Goal: Transaction & Acquisition: Purchase product/service

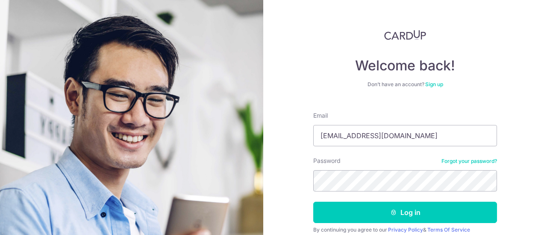
type input "[EMAIL_ADDRESS][DOMAIN_NAME]"
click at [313, 202] on button "Log in" at bounding box center [405, 212] width 184 height 21
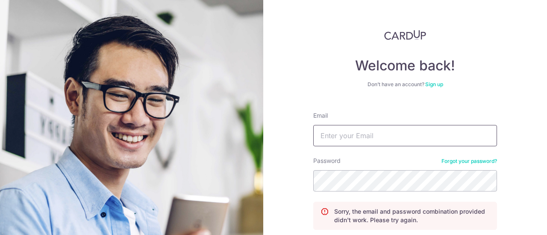
click at [354, 144] on input "Email" at bounding box center [405, 135] width 184 height 21
type input "[EMAIL_ADDRESS][DOMAIN_NAME]"
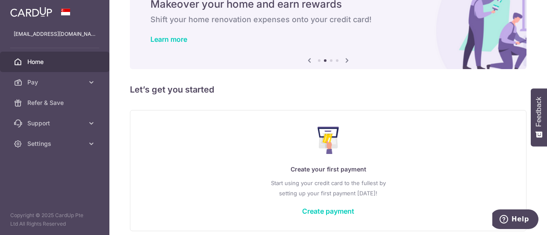
scroll to position [76, 0]
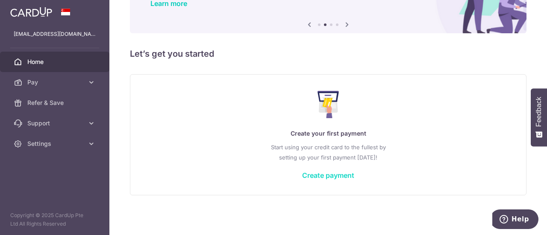
click at [324, 173] on link "Create payment" at bounding box center [328, 175] width 52 height 9
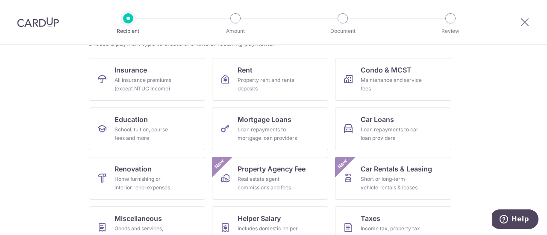
scroll to position [79, 0]
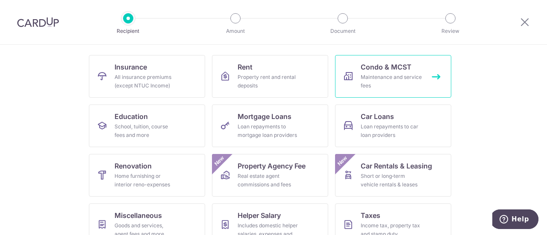
click at [361, 64] on span "Condo & MCST" at bounding box center [386, 67] width 51 height 10
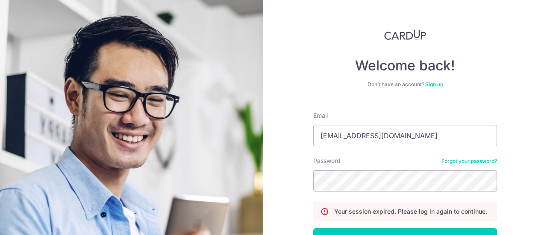
type input "neutronjet@gmail.com"
click at [313, 229] on button "Log in" at bounding box center [405, 239] width 184 height 21
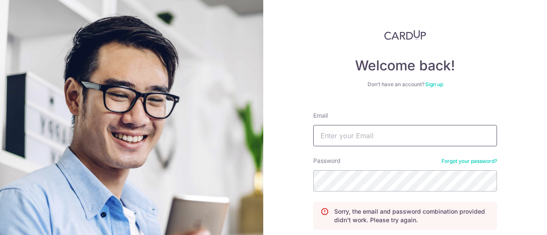
click at [369, 140] on input "Email" at bounding box center [405, 135] width 184 height 21
type input "neutronjet@gmail.com"
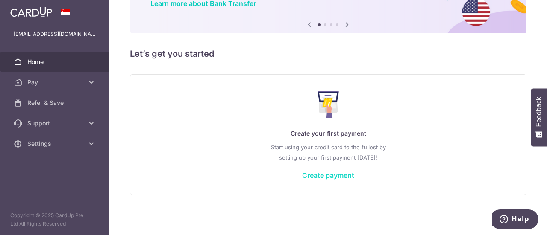
click at [327, 176] on link "Create payment" at bounding box center [328, 175] width 52 height 9
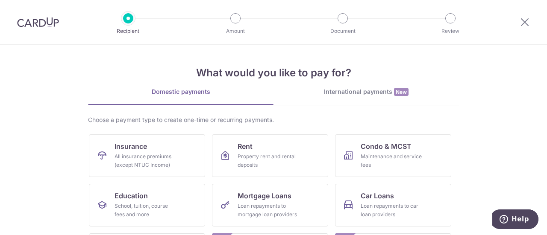
scroll to position [146, 0]
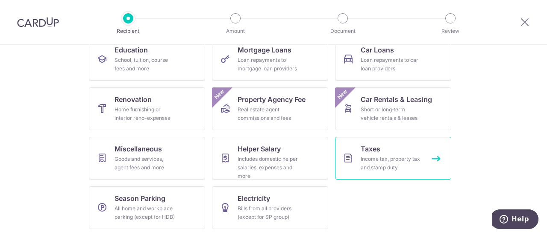
click at [381, 152] on link "Taxes Income tax, property tax and stamp duty" at bounding box center [393, 158] width 116 height 43
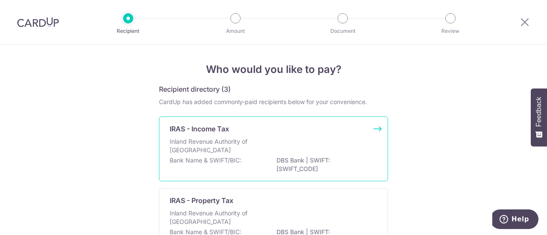
click at [255, 140] on p "Inland Revenue Authority of [GEOGRAPHIC_DATA]" at bounding box center [215, 146] width 91 height 17
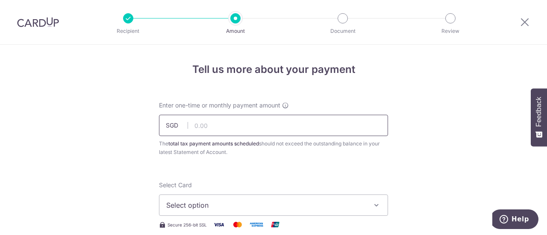
click at [261, 125] on input "text" at bounding box center [273, 125] width 229 height 21
type input "272.42"
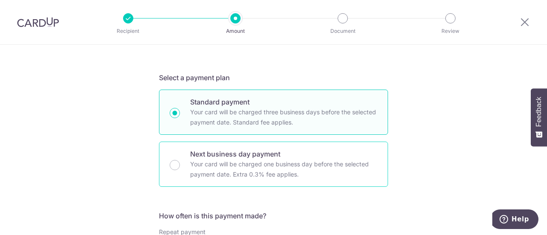
scroll to position [370, 0]
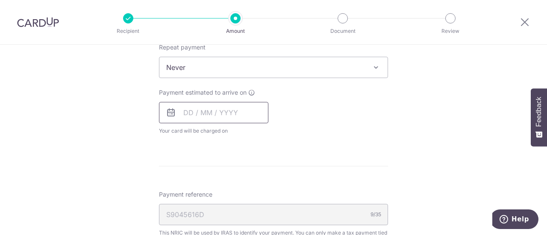
click at [232, 112] on input "text" at bounding box center [213, 112] width 109 height 21
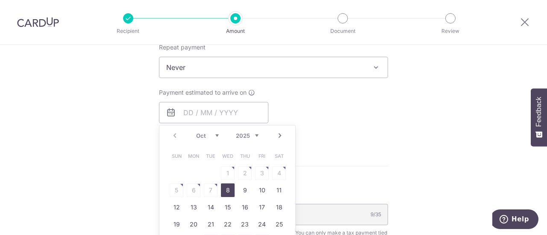
click at [229, 187] on link "8" at bounding box center [228, 191] width 14 height 14
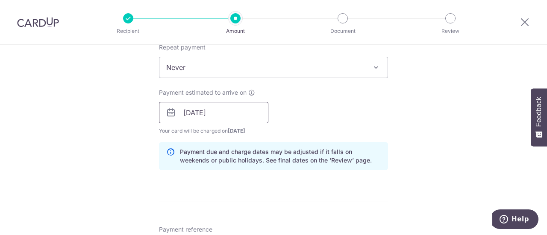
click at [252, 111] on input "08/10/2025" at bounding box center [213, 112] width 109 height 21
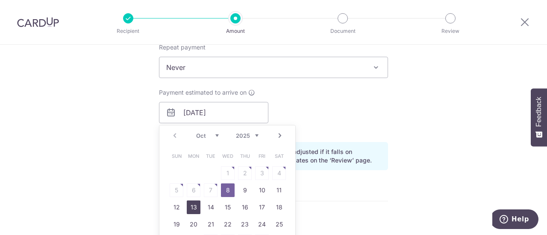
click at [196, 209] on link "13" at bounding box center [194, 208] width 14 height 14
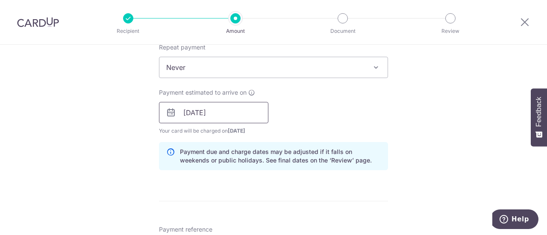
click at [238, 118] on input "13/10/2025" at bounding box center [213, 112] width 109 height 21
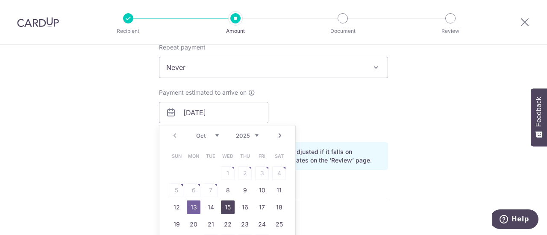
click at [229, 204] on link "15" at bounding box center [228, 208] width 14 height 14
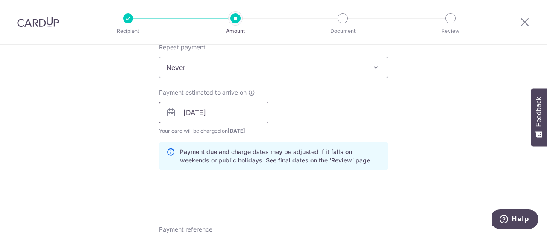
click at [241, 112] on input "15/10/2025" at bounding box center [213, 112] width 109 height 21
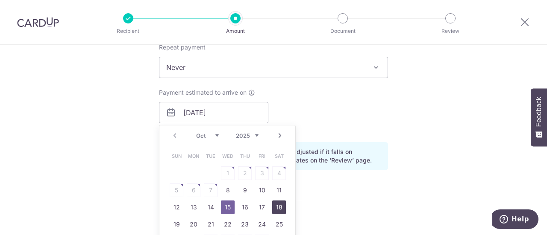
click at [280, 207] on link "18" at bounding box center [279, 208] width 14 height 14
type input "[DATE]"
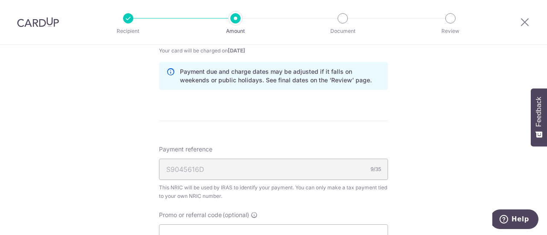
scroll to position [636, 0]
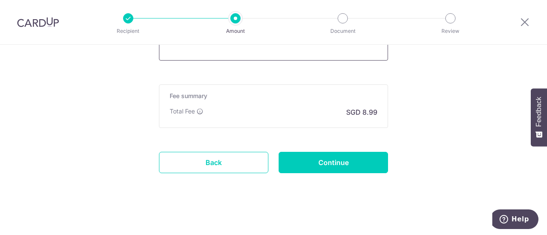
click at [241, 53] on input "Promo or referral code (optional)" at bounding box center [273, 49] width 229 height 21
paste input "VTAX25R"
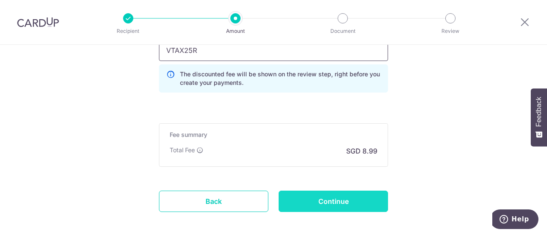
type input "VTAX25R"
click at [343, 206] on input "Continue" at bounding box center [333, 201] width 109 height 21
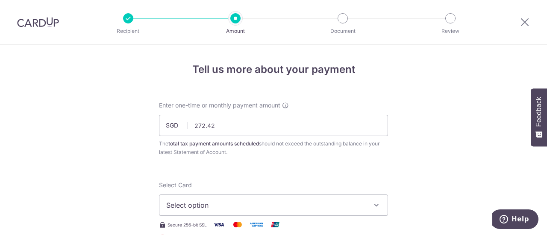
click at [246, 205] on span "Select option" at bounding box center [265, 205] width 199 height 10
click at [235, 225] on span "Add credit card" at bounding box center [281, 229] width 199 height 9
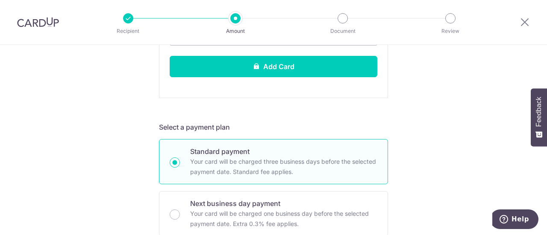
scroll to position [185, 0]
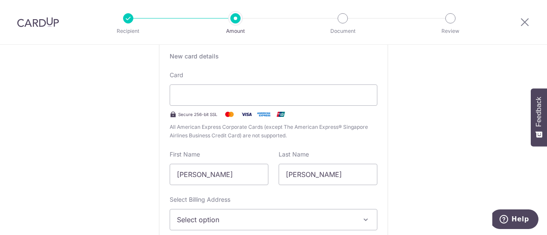
click at [240, 215] on span "Select option" at bounding box center [266, 220] width 178 height 10
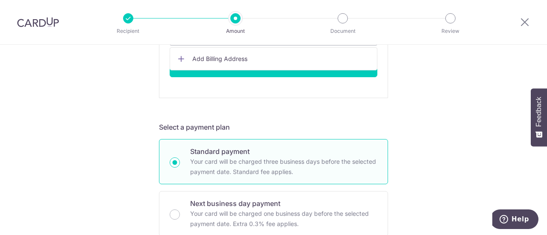
click at [254, 57] on span "Add Billing Address" at bounding box center [281, 59] width 178 height 9
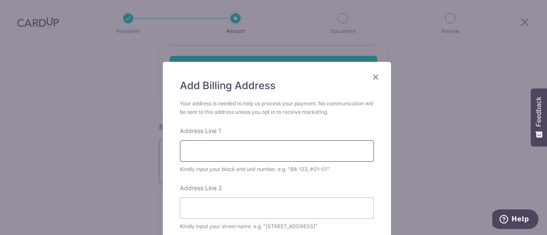
click at [299, 146] on input "Address Line 1" at bounding box center [277, 151] width 194 height 21
type input "Blk 805D, #13-94"
click at [248, 213] on input "Address Line 2" at bounding box center [277, 208] width 194 height 21
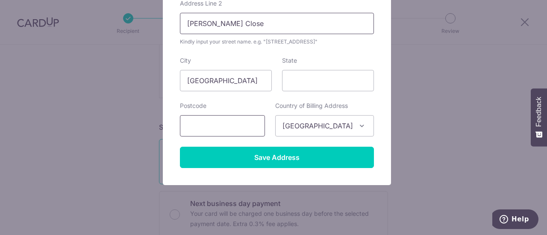
type input "Keat Hong Close"
click at [238, 122] on input "text" at bounding box center [222, 125] width 85 height 21
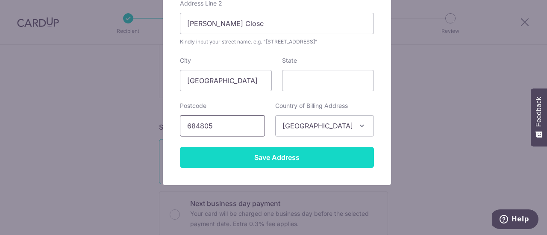
type input "684805"
click at [251, 153] on input "Save Address" at bounding box center [277, 157] width 194 height 21
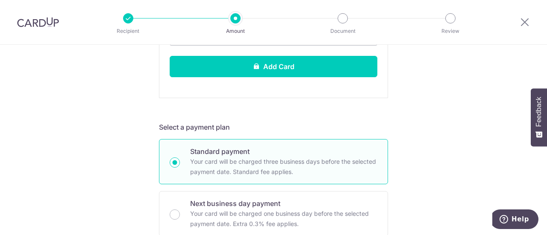
scroll to position [556, 0]
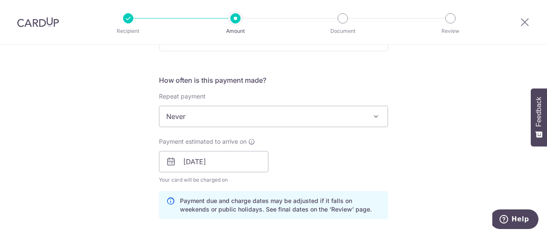
click at [338, 111] on span "Never" at bounding box center [273, 116] width 228 height 21
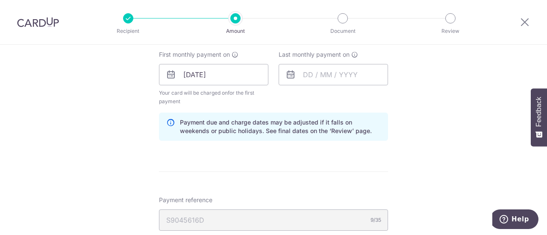
scroll to position [741, 0]
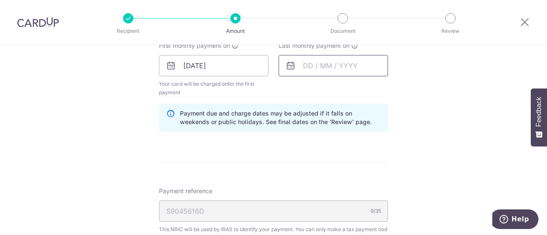
click at [343, 66] on input "text" at bounding box center [333, 65] width 109 height 21
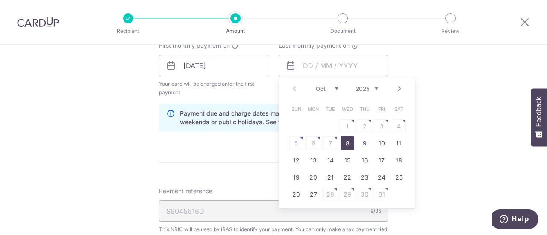
click at [375, 86] on select "2025 2026" at bounding box center [367, 88] width 23 height 7
click at [332, 85] on select "Jan Feb Mar Apr May Jun Jul Aug Sep Oct Nov" at bounding box center [327, 88] width 23 height 7
click at [328, 88] on select "Jan Feb Mar Apr May Jun Jul Aug Sep Oct Nov" at bounding box center [327, 88] width 23 height 7
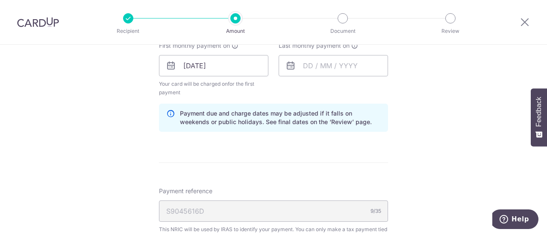
scroll to position [556, 0]
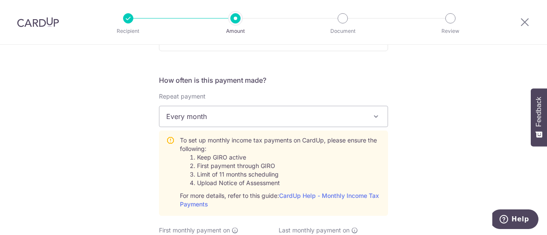
click at [354, 116] on span "Every month" at bounding box center [273, 116] width 228 height 21
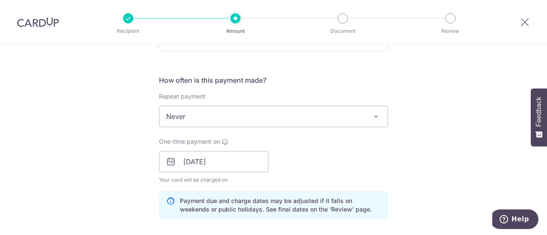
click at [361, 109] on span "Never" at bounding box center [273, 116] width 228 height 21
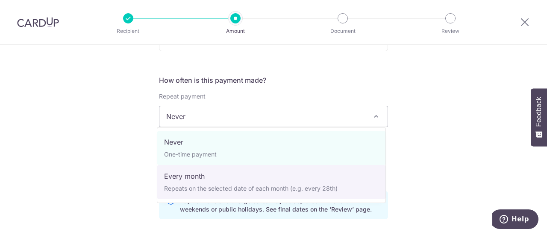
select select "3"
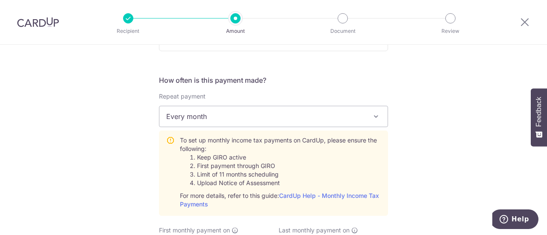
scroll to position [741, 0]
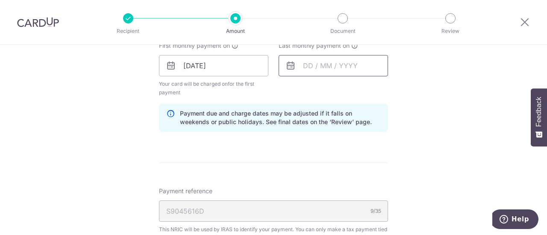
click at [344, 68] on input "text" at bounding box center [333, 65] width 109 height 21
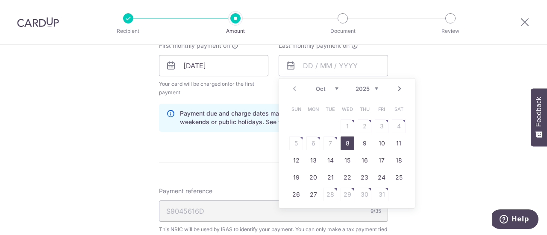
click at [371, 86] on select "2025 2026" at bounding box center [367, 88] width 23 height 7
click at [334, 85] on select "Jan Feb Mar Apr May Jun Jul Aug Sep Oct Nov" at bounding box center [327, 88] width 23 height 7
click at [332, 86] on select "Jan Feb Mar Apr May Jun Jul Aug Sep Oct Nov" at bounding box center [327, 88] width 23 height 7
click at [295, 175] on link "18" at bounding box center [296, 178] width 14 height 14
type input "18/10/2026"
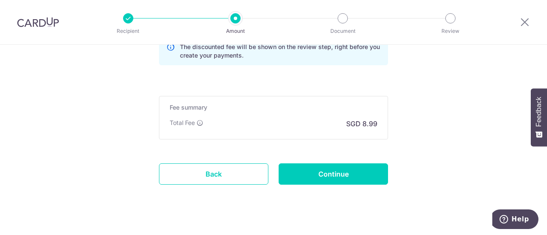
scroll to position [1005, 0]
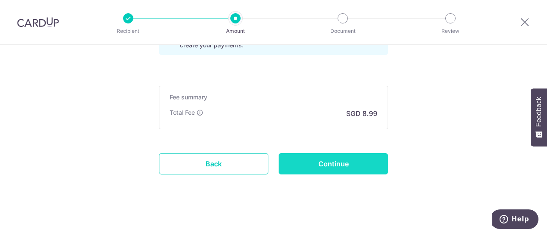
click at [351, 160] on input "Continue" at bounding box center [333, 163] width 109 height 21
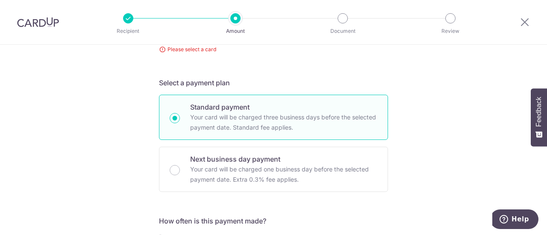
scroll to position [3, 0]
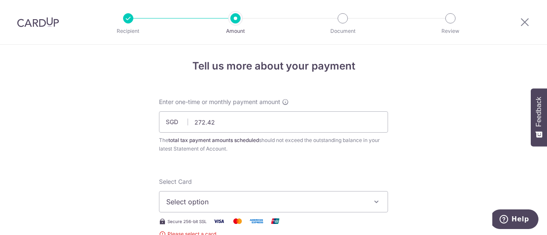
click at [296, 206] on span "Select option" at bounding box center [265, 202] width 199 height 10
click at [215, 225] on span "Add credit card" at bounding box center [281, 226] width 199 height 9
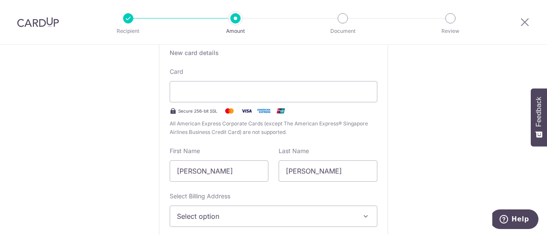
scroll to position [373, 0]
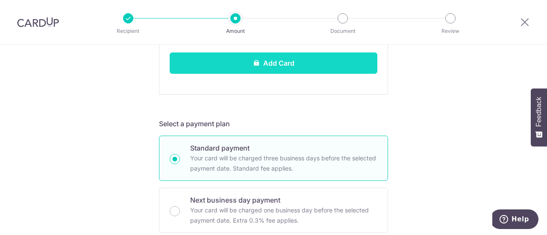
click at [273, 67] on button "Add Card" at bounding box center [274, 63] width 208 height 21
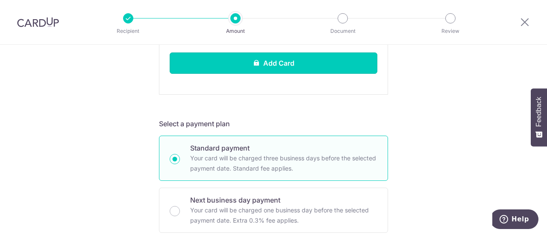
scroll to position [200, 0]
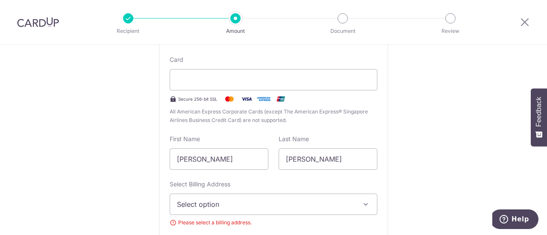
click at [342, 207] on span "Select option" at bounding box center [266, 205] width 178 height 10
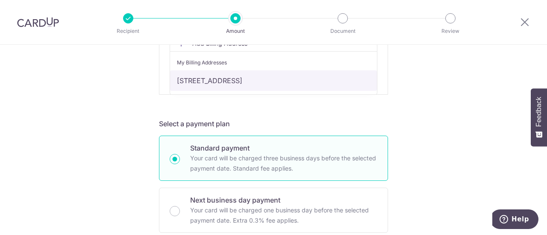
click at [304, 79] on link "[STREET_ADDRESS]" at bounding box center [273, 81] width 207 height 21
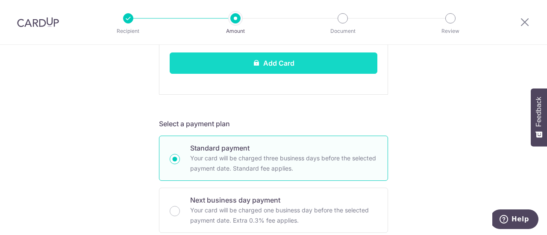
click at [333, 63] on button "Add Card" at bounding box center [274, 63] width 208 height 21
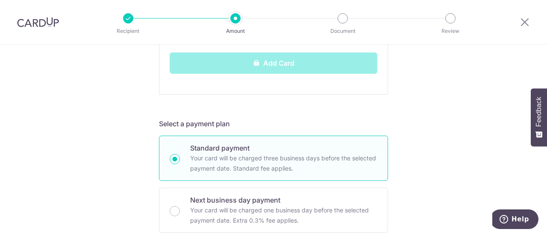
scroll to position [188, 0]
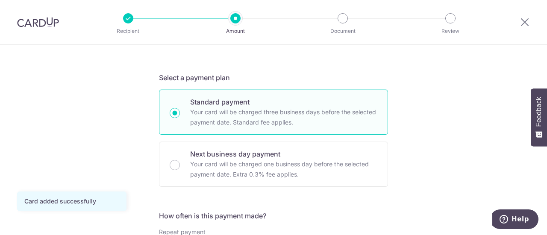
scroll to position [370, 0]
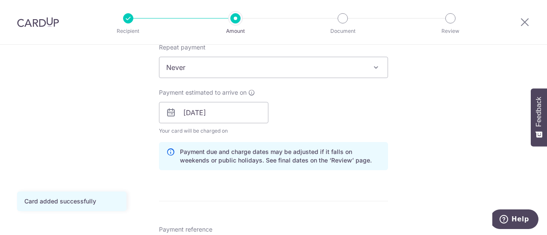
click at [363, 71] on span "Never" at bounding box center [273, 67] width 228 height 21
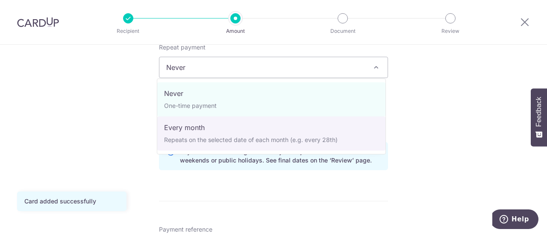
select select "3"
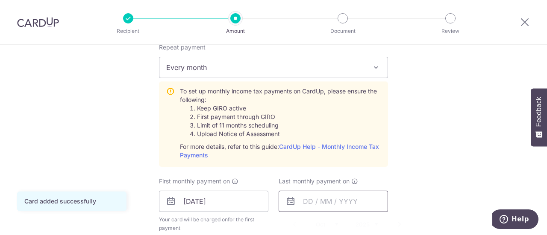
click at [329, 203] on input "text" at bounding box center [333, 201] width 109 height 21
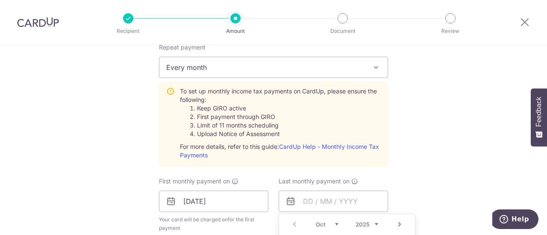
click at [376, 219] on div "Prev Next Oct Nov Dec 2025 2026" at bounding box center [347, 225] width 136 height 21
click at [372, 224] on select "2025 2026" at bounding box center [367, 224] width 23 height 7
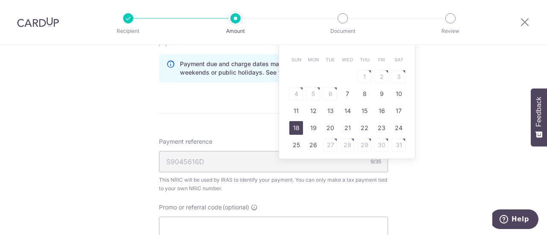
click at [300, 130] on link "18" at bounding box center [296, 128] width 14 height 14
type input "[DATE]"
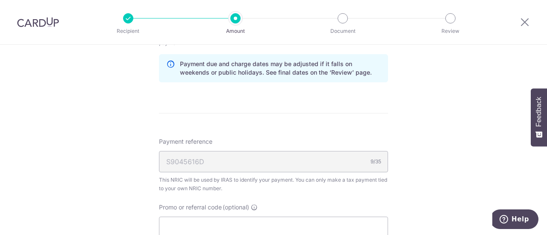
scroll to position [733, 0]
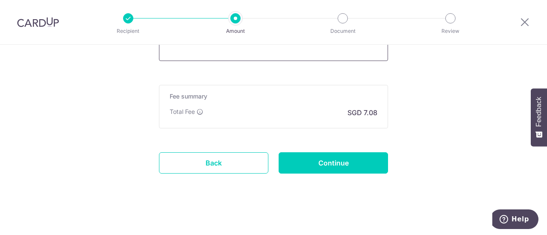
click at [284, 52] on input "Promo or referral code (optional)" at bounding box center [273, 50] width 229 height 21
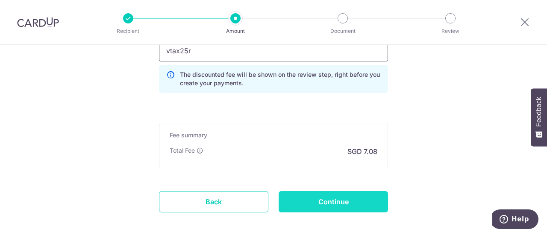
type input "vtax25r"
click at [340, 191] on input "Continue" at bounding box center [333, 201] width 109 height 21
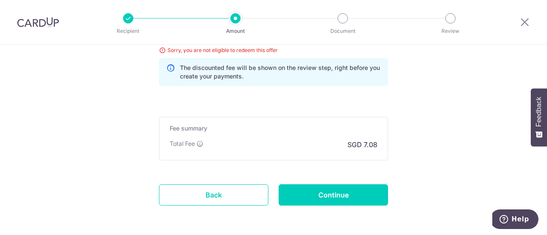
scroll to position [434, 0]
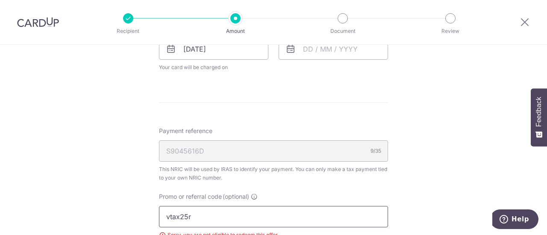
drag, startPoint x: 191, startPoint y: 215, endPoint x: 118, endPoint y: 205, distance: 74.2
click at [118, 205] on div "Tell us more about your payment Enter one-time or monthly payment amount SGD 27…" at bounding box center [273, 33] width 547 height 844
type input "VTAX25R"
click at [134, 160] on div "Tell us more about your payment Enter one-time or monthly payment amount SGD 27…" at bounding box center [273, 33] width 547 height 844
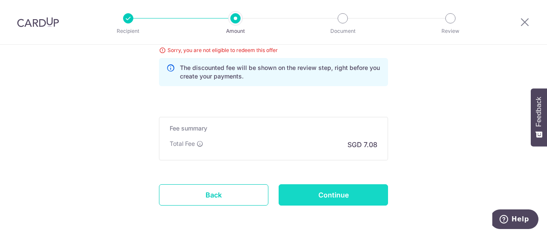
click at [332, 187] on input "Continue" at bounding box center [333, 195] width 109 height 21
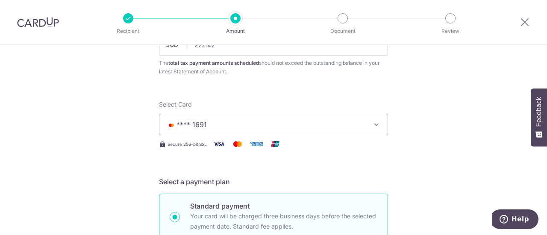
scroll to position [266, 0]
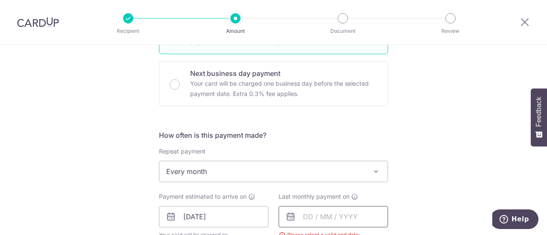
click at [329, 218] on input "text" at bounding box center [333, 216] width 109 height 21
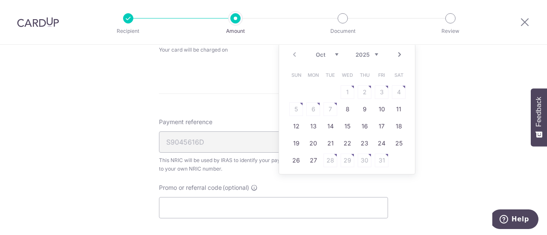
click at [373, 53] on select "2025 2026" at bounding box center [367, 54] width 23 height 7
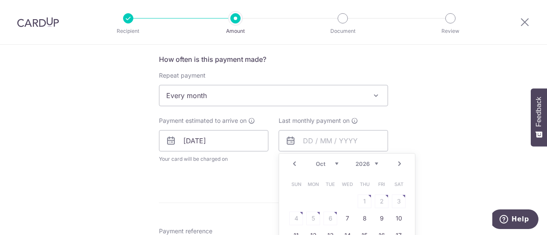
click at [337, 162] on div "Jan Feb Mar Apr May Jun Jul Aug Sep Oct Nov 2025 2026" at bounding box center [347, 164] width 62 height 7
click at [328, 167] on div "Prev Next Jan Feb Mar Apr May Jun Jul Aug Sep Oct Nov 2025 2026" at bounding box center [347, 164] width 136 height 21
click at [328, 162] on select "Jan Feb Mar Apr May Jun Jul Aug Sep Oct Nov" at bounding box center [327, 164] width 23 height 7
click at [339, 164] on div "Jan Feb Mar Apr May Jun Jul Aug Sep Oct Nov 2025 2026" at bounding box center [347, 164] width 62 height 7
click at [331, 166] on div "Jan Feb Mar Apr May Jun Jul Aug Sep Oct Nov 2025 2026" at bounding box center [347, 164] width 62 height 7
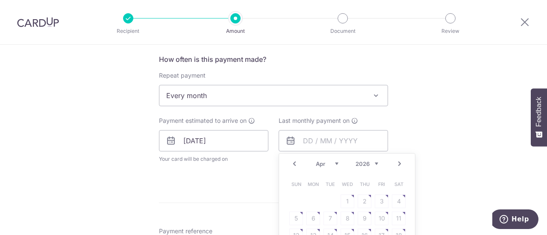
click at [330, 163] on select "Jan Feb Mar Apr May Jun [DATE] Aug Sep Oct Nov" at bounding box center [327, 164] width 23 height 7
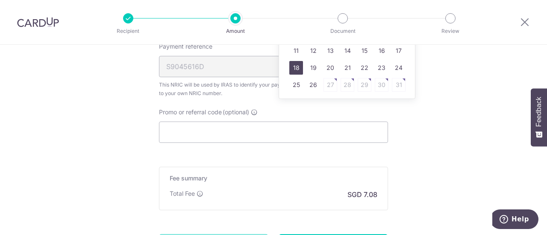
click at [296, 66] on link "18" at bounding box center [296, 68] width 14 height 14
type input "18/10/2026"
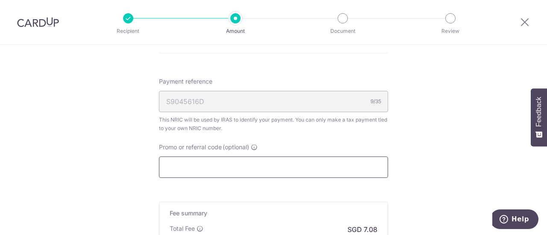
click at [266, 169] on input "Promo or referral code (optional)" at bounding box center [273, 167] width 229 height 21
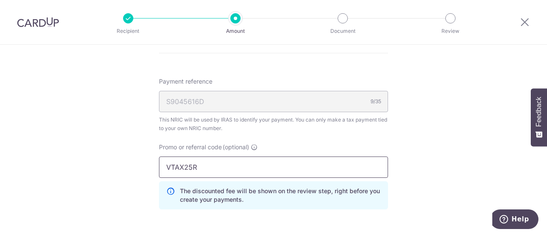
scroll to position [682, 0]
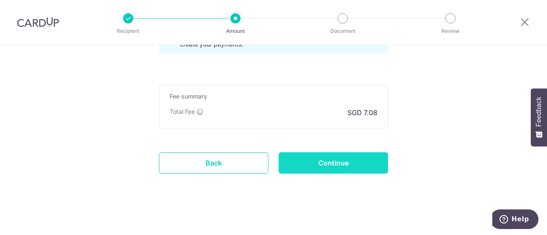
type input "VTAX25R"
click at [356, 164] on input "Continue" at bounding box center [333, 163] width 109 height 21
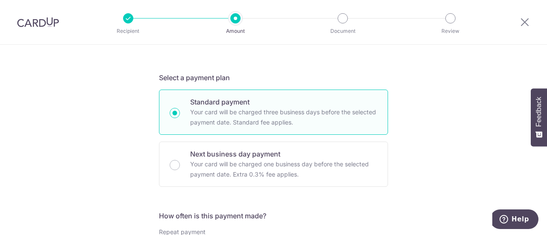
scroll to position [370, 0]
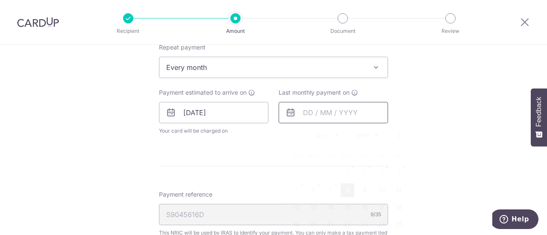
click at [312, 109] on input "text" at bounding box center [333, 112] width 109 height 21
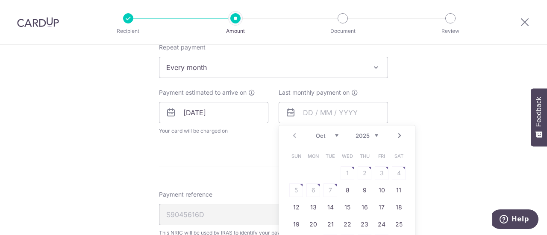
click at [370, 135] on select "2025 2026" at bounding box center [367, 135] width 23 height 7
click at [294, 226] on link "18" at bounding box center [296, 225] width 14 height 14
type input "[DATE]"
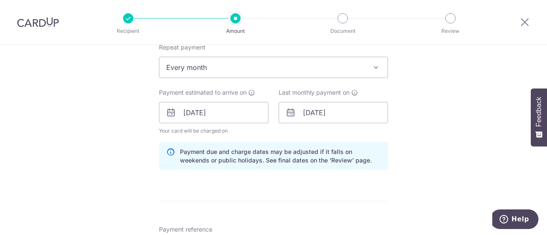
scroll to position [556, 0]
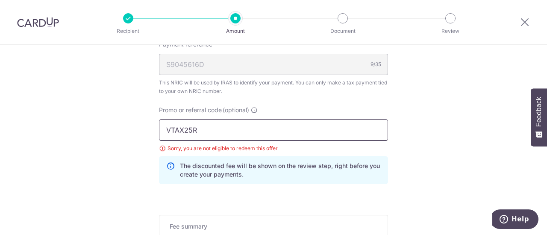
click at [208, 126] on input "VTAX25R" at bounding box center [273, 130] width 229 height 21
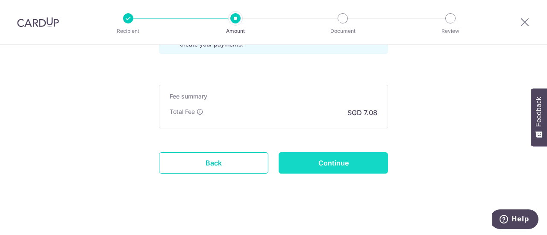
click at [315, 156] on input "Continue" at bounding box center [333, 163] width 109 height 21
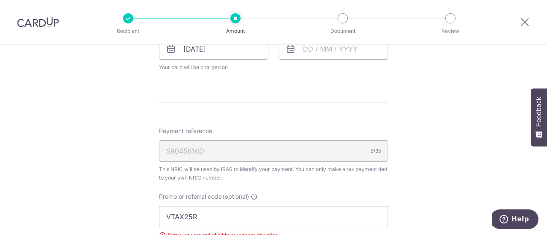
scroll to position [249, 0]
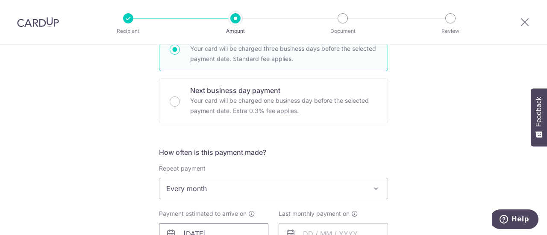
click at [218, 233] on input "[DATE]" at bounding box center [213, 233] width 109 height 21
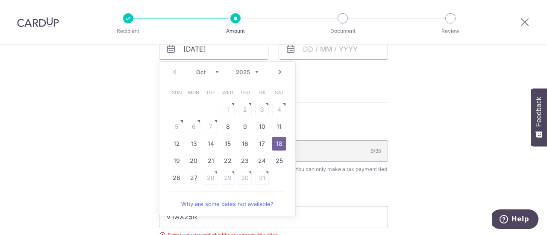
click at [190, 124] on table "Sun Mon Tue Wed Thu Fri Sat 1 2 3 4 5 6 7 8 9 10 11 12 13 14 15 16 17 18 19 20 …" at bounding box center [228, 135] width 120 height 103
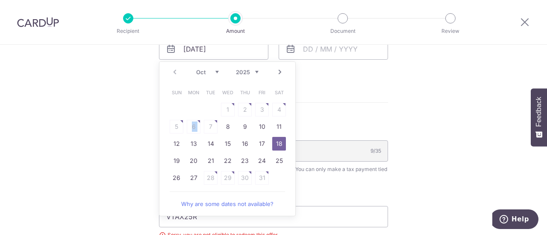
click at [190, 124] on table "Sun Mon Tue Wed Thu Fri Sat 1 2 3 4 5 6 7 8 9 10 11 12 13 14 15 16 17 18 19 20 …" at bounding box center [228, 135] width 120 height 103
click at [417, 115] on div "Tell us more about your payment Enter one-time or monthly payment amount SGD 27…" at bounding box center [273, 33] width 547 height 844
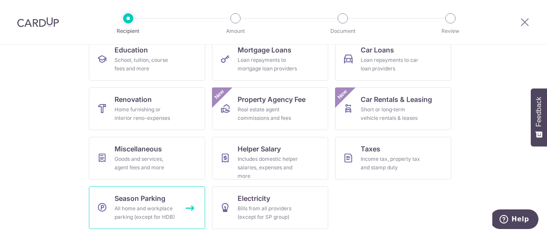
click at [168, 209] on div "All home and workplace parking (except for HDB)" at bounding box center [146, 213] width 62 height 17
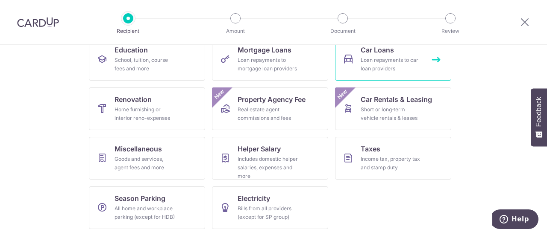
click at [389, 68] on div "Loan repayments to car loan providers" at bounding box center [392, 64] width 62 height 17
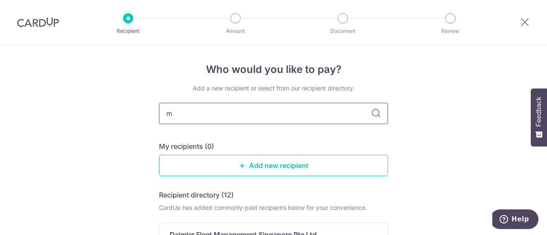
type input "ma"
type input "maybank"
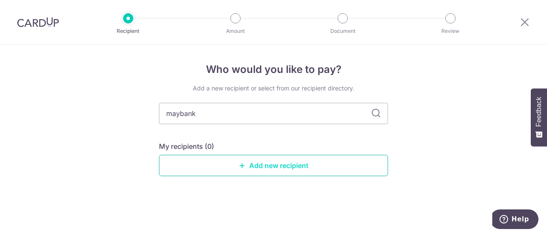
click at [263, 165] on link "Add new recipient" at bounding box center [273, 165] width 229 height 21
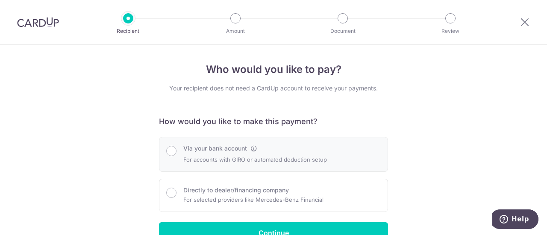
click at [174, 155] on div at bounding box center [171, 150] width 10 height 12
radio input "true"
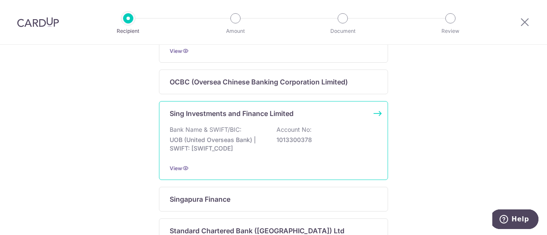
scroll to position [652, 0]
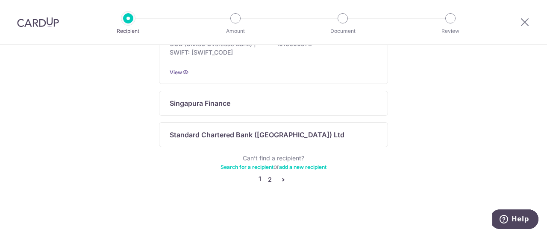
click at [270, 182] on link "2" at bounding box center [270, 180] width 10 height 10
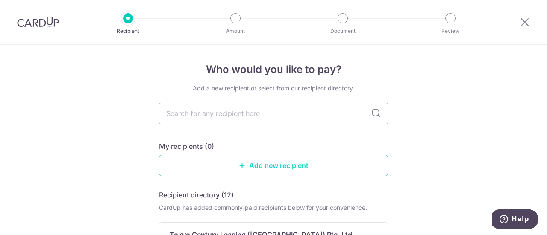
scroll to position [130, 0]
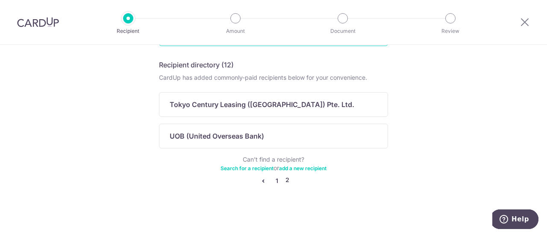
click at [274, 182] on link "1" at bounding box center [277, 181] width 10 height 10
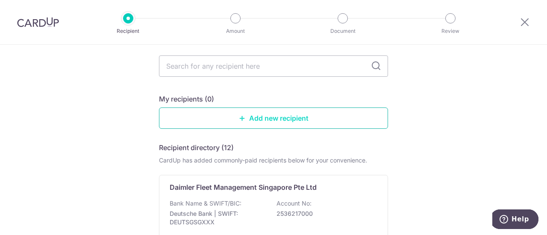
scroll to position [0, 0]
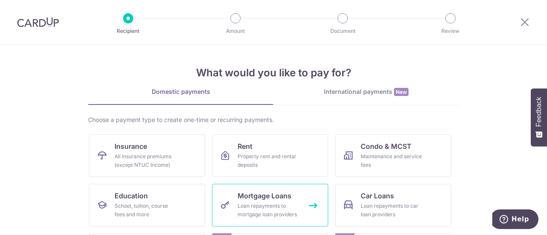
scroll to position [146, 0]
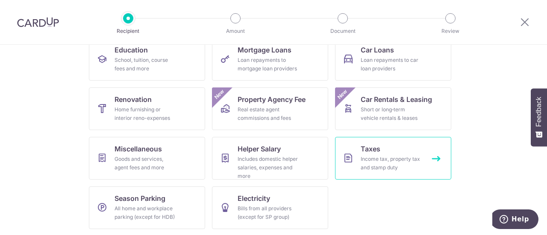
click at [378, 166] on div "Income tax, property tax and stamp duty" at bounding box center [392, 163] width 62 height 17
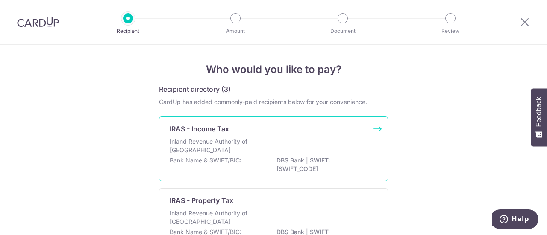
click at [310, 134] on div "IRAS - Income Tax Inland Revenue Authority of [GEOGRAPHIC_DATA] Bank Name & SWI…" at bounding box center [273, 149] width 229 height 65
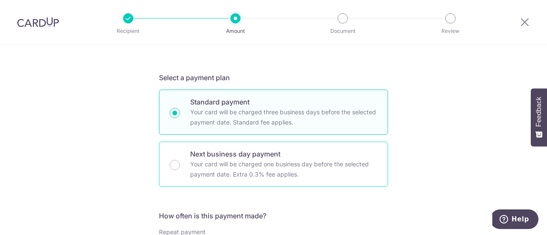
scroll to position [370, 0]
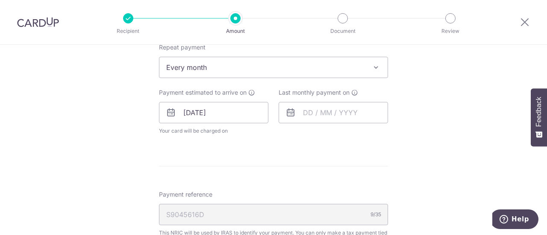
click at [297, 72] on span "Every month" at bounding box center [273, 67] width 228 height 21
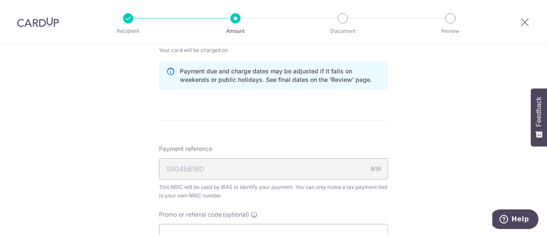
scroll to position [266, 0]
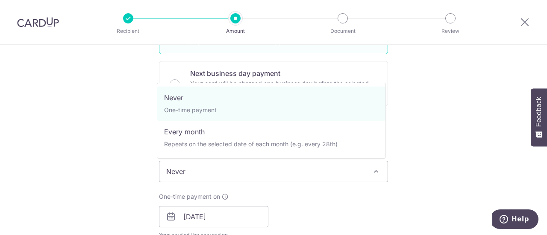
click at [199, 173] on span "Never" at bounding box center [273, 172] width 228 height 21
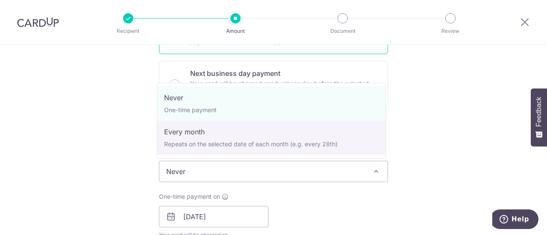
select select "3"
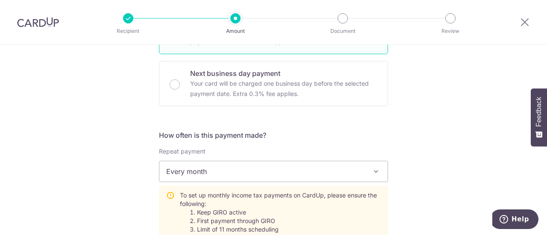
scroll to position [451, 0]
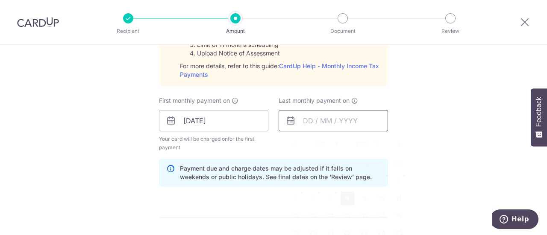
click at [325, 117] on input "text" at bounding box center [333, 120] width 109 height 21
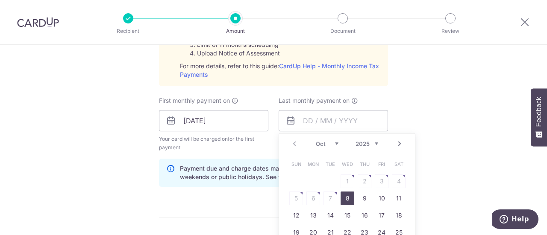
click at [358, 143] on select "2025 2026" at bounding box center [367, 144] width 23 height 7
click at [327, 143] on select "Jan Feb Mar Apr May Jun [DATE] Aug Sep Oct Nov" at bounding box center [327, 144] width 23 height 7
click at [334, 144] on select "Jan Feb Mar Apr May Jun [DATE] Aug Sep Oct Nov" at bounding box center [327, 144] width 23 height 7
click at [329, 141] on select "Jan Feb Mar Apr May Jun [DATE] Aug Sep Oct Nov" at bounding box center [327, 144] width 23 height 7
click at [336, 142] on select "Jan Feb Mar Apr May Jun [DATE] Aug Sep Oct Nov" at bounding box center [327, 144] width 23 height 7
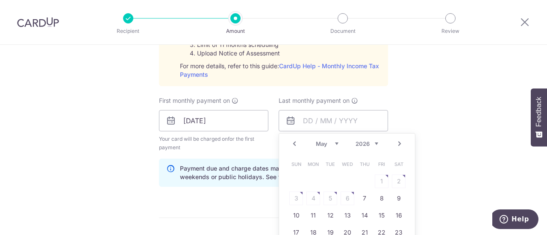
click at [351, 191] on table "Sun Mon Tue Wed Thu Fri Sat 1 2 3 4 5 6 7 8 9 10 11 12 13 14 15 16 17 18 19 20 …" at bounding box center [348, 216] width 120 height 120
click at [331, 194] on table "Sun Mon Tue Wed Thu Fri Sat 1 2 3 4 5 6 7 8 9 10 11 12 13 14 15 16 17 18 19 20 …" at bounding box center [348, 216] width 120 height 120
click at [366, 194] on link "7" at bounding box center [365, 199] width 14 height 14
type input "[DATE]"
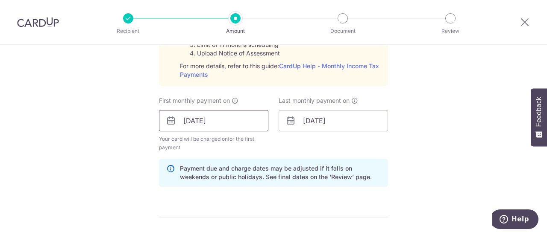
click at [240, 117] on input "18/10/2025" at bounding box center [213, 120] width 109 height 21
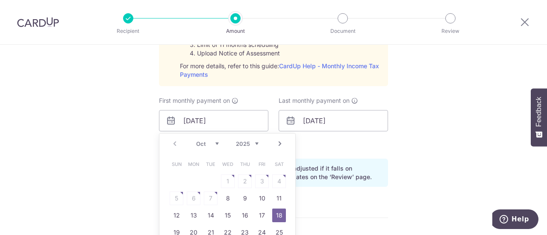
click at [211, 197] on table "Sun Mon Tue Wed Thu Fri Sat 1 2 3 4 5 6 7 8 9 10 11 12 13 14 15 16 17 18 19 20 …" at bounding box center [228, 207] width 120 height 103
click at [224, 197] on link "8" at bounding box center [228, 199] width 14 height 14
type input "[DATE]"
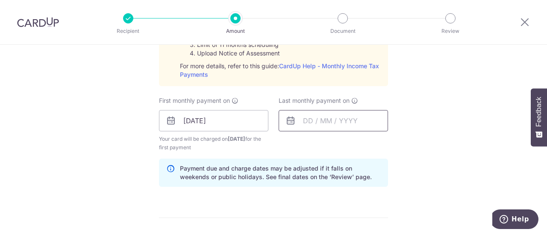
click at [330, 118] on input "text" at bounding box center [333, 120] width 109 height 21
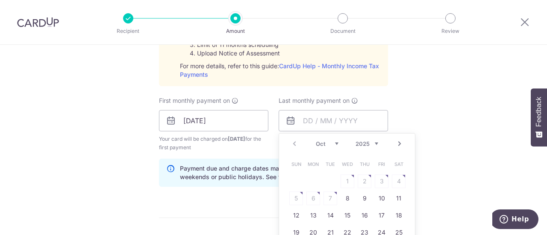
drag, startPoint x: 362, startPoint y: 145, endPoint x: 366, endPoint y: 139, distance: 7.0
click at [362, 145] on select "2025 2026" at bounding box center [367, 144] width 23 height 7
click at [332, 141] on select "Jan Feb Mar Apr May Jun [DATE] Aug Sep Oct Nov" at bounding box center [327, 144] width 23 height 7
drag, startPoint x: 336, startPoint y: 143, endPoint x: 332, endPoint y: 140, distance: 5.1
click at [336, 143] on select "Jan Feb Mar Apr May Jun [DATE] Aug Sep Oct Nov" at bounding box center [327, 144] width 23 height 7
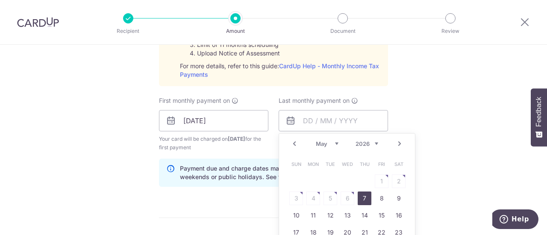
click at [364, 200] on link "7" at bounding box center [365, 199] width 14 height 14
type input "[DATE]"
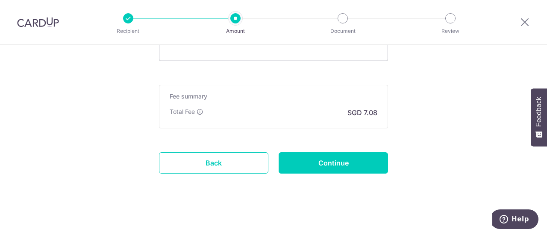
scroll to position [548, 0]
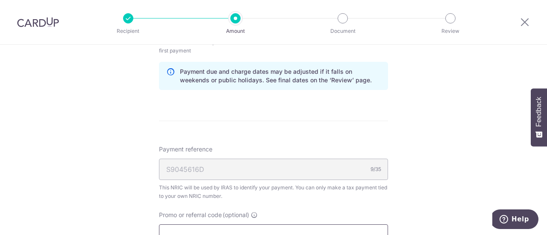
click at [235, 226] on input "Promo or referral code (optional)" at bounding box center [273, 235] width 229 height 21
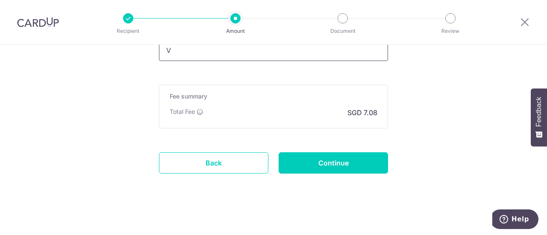
scroll to position [732, 0]
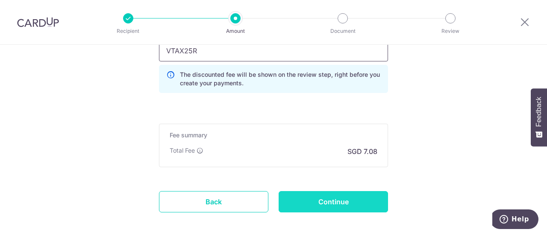
type input "VTAX25R"
click at [354, 206] on input "Continue" at bounding box center [333, 201] width 109 height 21
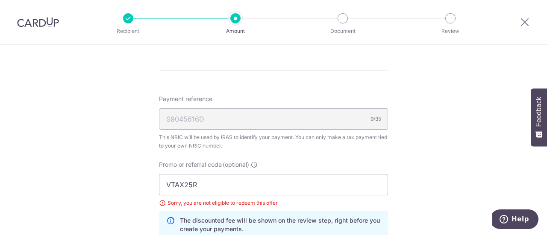
scroll to position [281, 0]
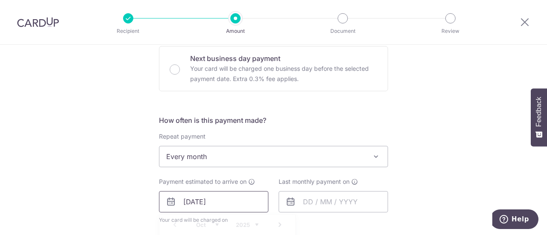
click at [195, 200] on input "[DATE]" at bounding box center [213, 201] width 109 height 21
click at [297, 205] on input "text" at bounding box center [333, 201] width 109 height 21
click at [368, 222] on select "2025 2026" at bounding box center [367, 225] width 23 height 7
click at [331, 223] on select "Jan Feb Mar Apr May Jun [DATE] Aug Sep Oct Nov" at bounding box center [327, 225] width 23 height 7
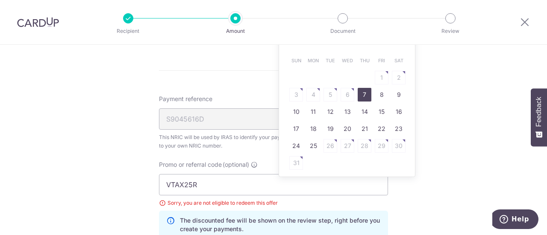
click at [359, 88] on link "7" at bounding box center [365, 95] width 14 height 14
type input "[DATE]"
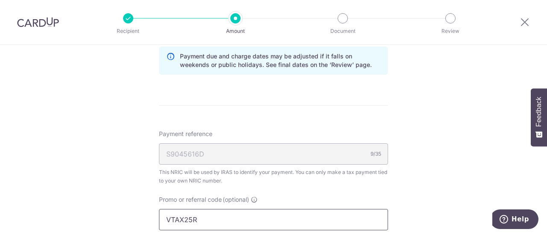
click at [206, 214] on input "VTAX25R" at bounding box center [273, 219] width 229 height 21
type input "VTAX25ONE"
click at [109, 119] on div "Tell us more about your payment Enter one-time or monthly payment amount SGD 27…" at bounding box center [273, 18] width 547 height 879
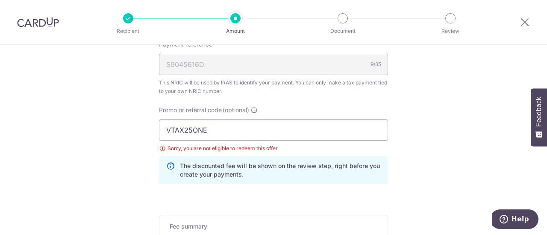
scroll to position [686, 0]
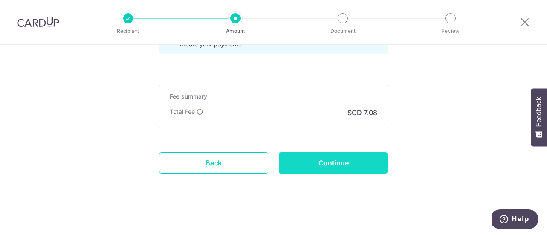
click at [288, 165] on input "Continue" at bounding box center [333, 163] width 109 height 21
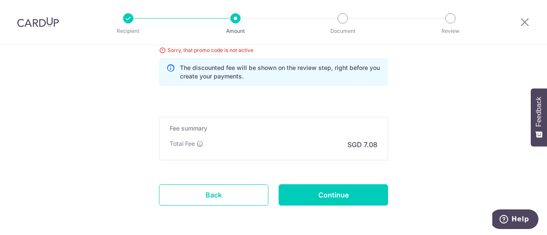
scroll to position [434, 0]
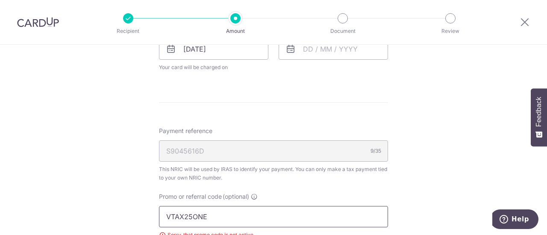
drag, startPoint x: 233, startPoint y: 218, endPoint x: 105, endPoint y: 199, distance: 130.1
click at [105, 199] on div "Tell us more about your payment Enter one-time or monthly payment amount SGD 27…" at bounding box center [273, 33] width 547 height 844
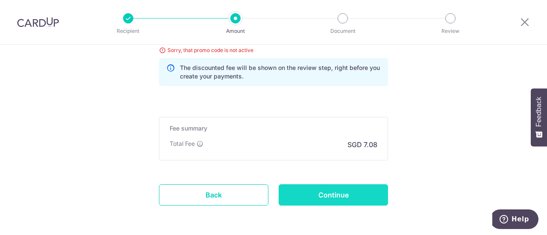
type input "MILELION"
click at [335, 187] on input "Continue" at bounding box center [333, 195] width 109 height 21
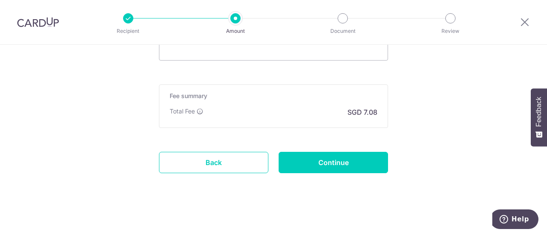
scroll to position [424, 0]
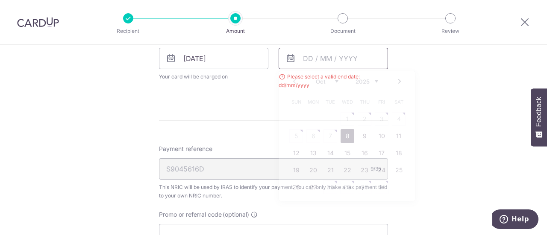
click at [303, 58] on input "text" at bounding box center [333, 58] width 109 height 21
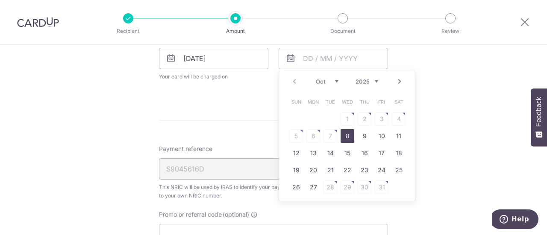
click at [364, 79] on select "2025 2026" at bounding box center [367, 81] width 23 height 7
click at [339, 85] on div "Prev Next Jan Feb Mar Apr May Jun [DATE] Aug Sep Oct [DATE] 2026" at bounding box center [347, 81] width 136 height 21
click at [336, 83] on select "Jan Feb Mar Apr May Jun [DATE] Aug Sep Oct Nov" at bounding box center [327, 81] width 23 height 7
click at [364, 129] on link "7" at bounding box center [365, 136] width 14 height 14
type input "[DATE]"
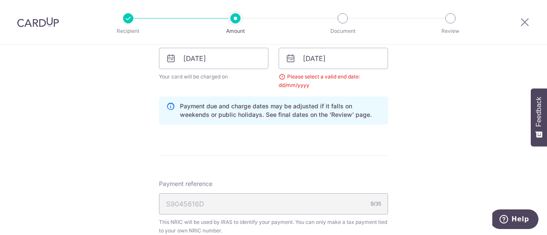
scroll to position [609, 0]
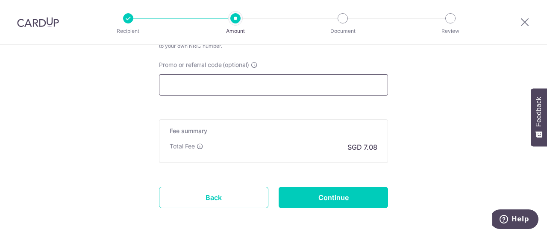
click at [252, 85] on input "Promo or referral code (optional)" at bounding box center [273, 84] width 229 height 21
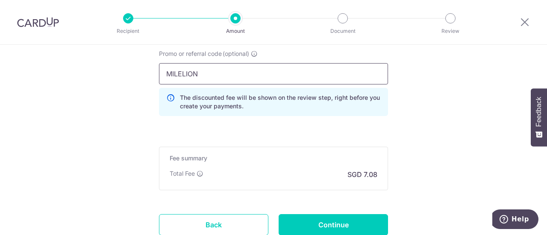
scroll to position [619, 0]
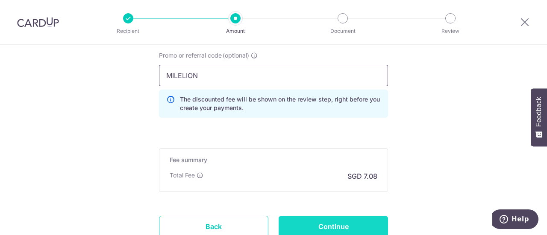
type input "MILELION"
click at [340, 221] on input "Continue" at bounding box center [333, 226] width 109 height 21
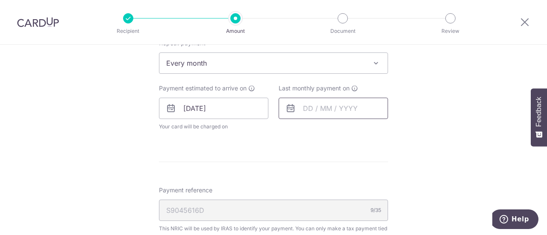
scroll to position [378, 0]
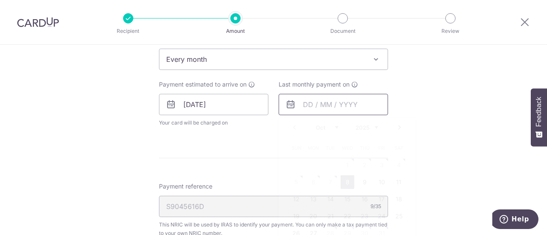
click at [312, 108] on input "text" at bounding box center [333, 104] width 109 height 21
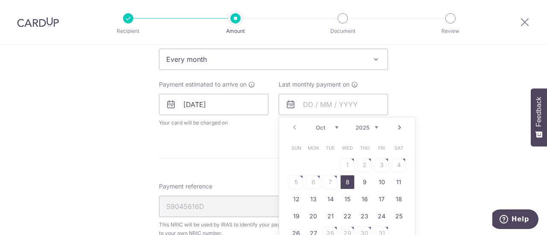
click at [336, 131] on div "Prev Next Oct Nov Dec 2025 2026" at bounding box center [347, 128] width 136 height 21
click at [335, 127] on select "Oct Nov Dec" at bounding box center [327, 127] width 23 height 7
click at [306, 184] on link "8" at bounding box center [313, 183] width 14 height 14
type input "08/12/2025"
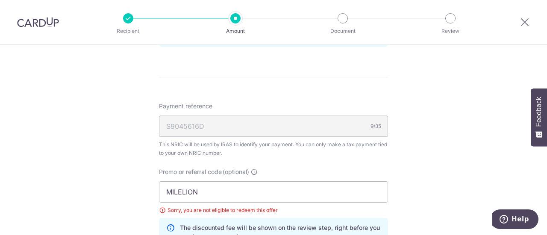
scroll to position [494, 0]
click at [306, 184] on input "MILELION" at bounding box center [273, 191] width 229 height 21
type input "M"
type input "B"
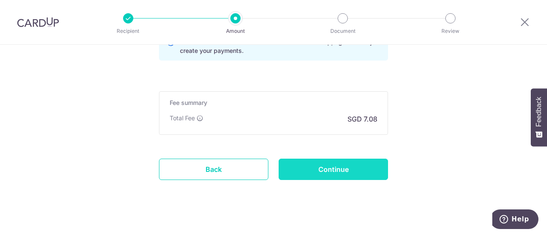
type input "VTAX25R"
click at [321, 171] on input "Continue" at bounding box center [333, 169] width 109 height 21
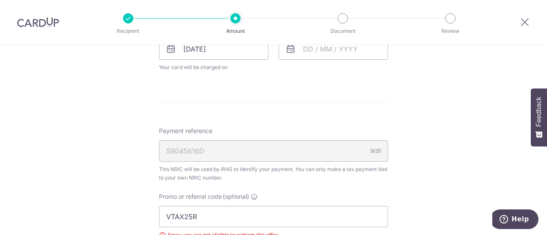
scroll to position [63, 0]
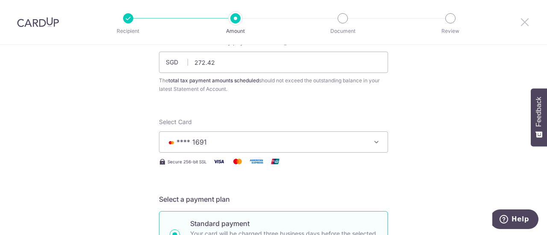
click at [526, 24] on icon at bounding box center [525, 22] width 10 height 11
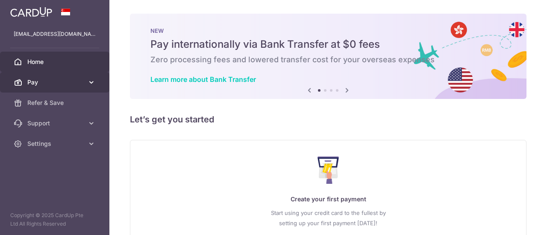
click at [63, 84] on span "Pay" at bounding box center [55, 82] width 56 height 9
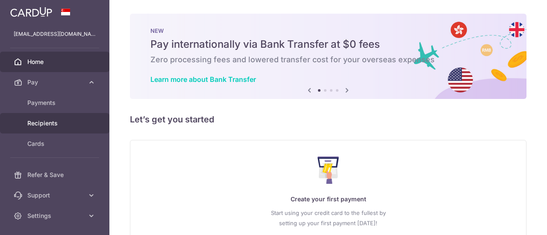
click at [65, 119] on span "Recipients" at bounding box center [55, 123] width 56 height 9
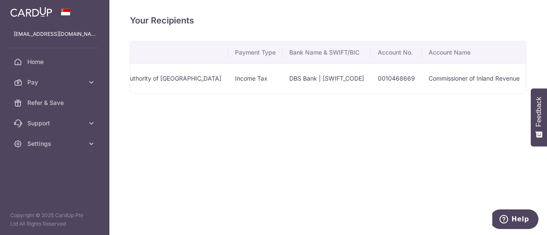
scroll to position [0, 125]
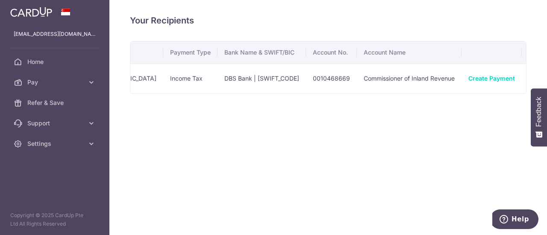
click at [532, 82] on icon "button" at bounding box center [536, 78] width 9 height 9
click at [468, 76] on link "Create Payment" at bounding box center [491, 78] width 47 height 7
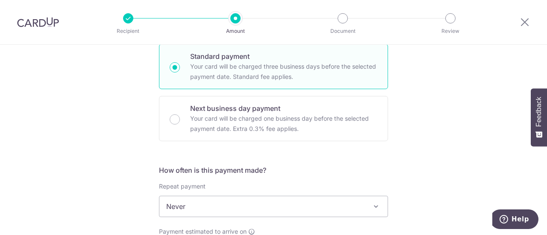
scroll to position [45, 0]
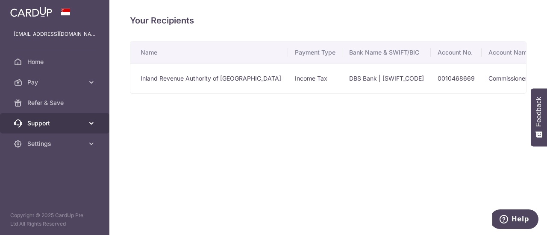
click at [70, 118] on link "Support" at bounding box center [54, 123] width 109 height 21
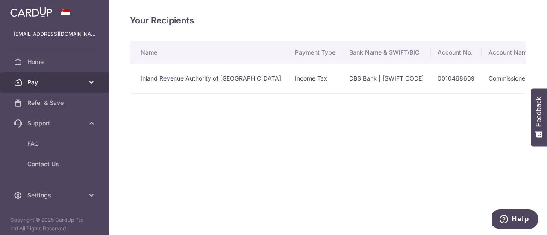
click at [86, 74] on link "Pay" at bounding box center [54, 82] width 109 height 21
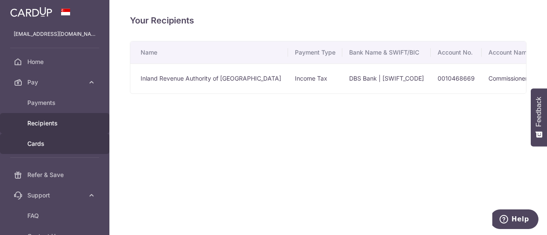
click at [71, 144] on span "Cards" at bounding box center [55, 144] width 56 height 9
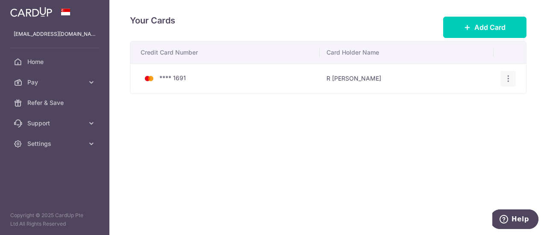
click at [512, 82] on div "View/Edit Delete" at bounding box center [508, 79] width 16 height 16
click at [508, 75] on icon "button" at bounding box center [508, 78] width 9 height 9
click at [482, 115] on link "Delete" at bounding box center [470, 123] width 89 height 21
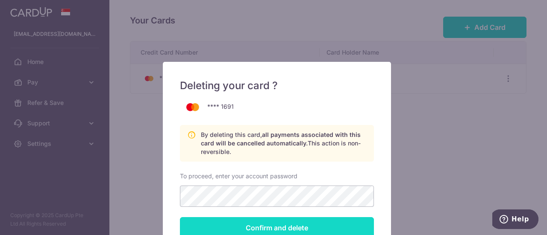
click at [277, 229] on input "Confirm and delete" at bounding box center [277, 228] width 194 height 21
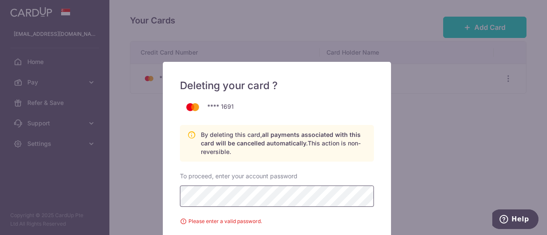
click at [135, 195] on div "Deleting your card ? **** 1691 By deleting this card, all payments associated w…" at bounding box center [273, 117] width 547 height 235
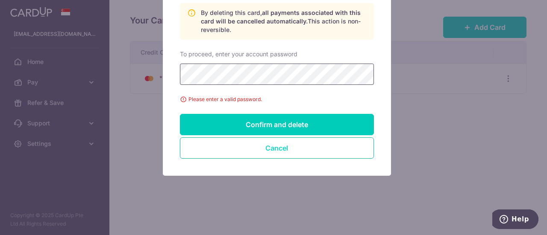
scroll to position [123, 0]
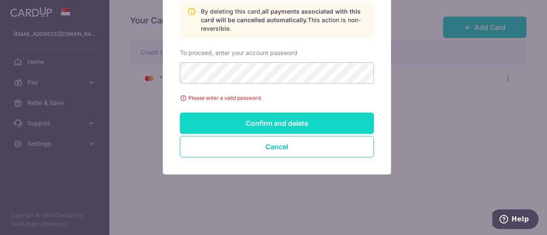
click at [338, 113] on input "Confirm and delete" at bounding box center [277, 123] width 194 height 21
click at [297, 121] on input "Confirm and delete" at bounding box center [277, 123] width 194 height 21
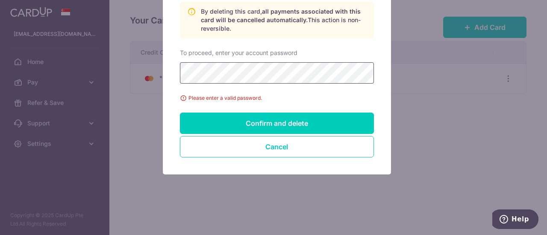
click at [111, 72] on div "Deleting your card ? **** 1691 By deleting this card, all payments associated w…" at bounding box center [273, 117] width 547 height 235
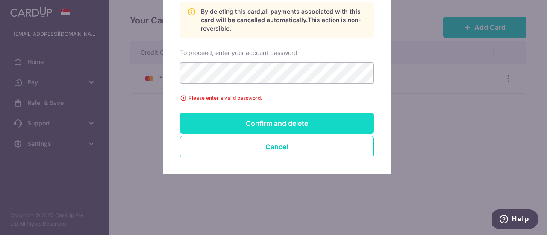
click at [331, 113] on input "Confirm and delete" at bounding box center [277, 123] width 194 height 21
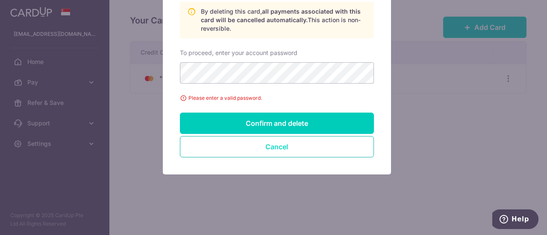
click at [302, 149] on button "Cancel" at bounding box center [277, 146] width 194 height 21
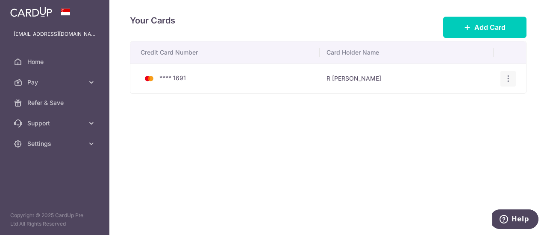
click at [502, 80] on div "View/Edit Delete" at bounding box center [508, 79] width 16 height 16
click at [504, 74] on icon "button" at bounding box center [508, 78] width 9 height 9
click at [468, 123] on span "Delete" at bounding box center [479, 123] width 58 height 10
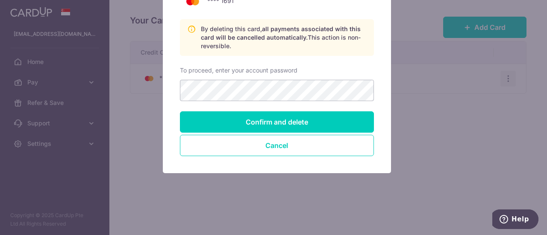
scroll to position [0, 0]
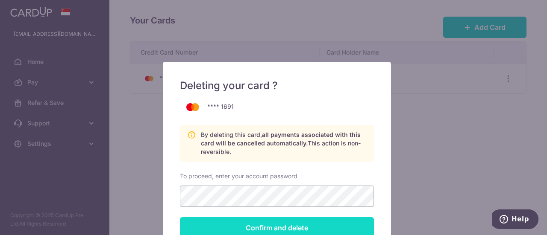
click at [271, 226] on input "Confirm and delete" at bounding box center [277, 228] width 194 height 21
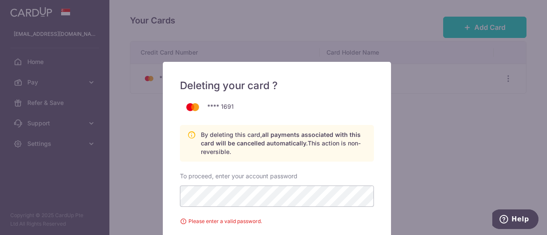
scroll to position [123, 0]
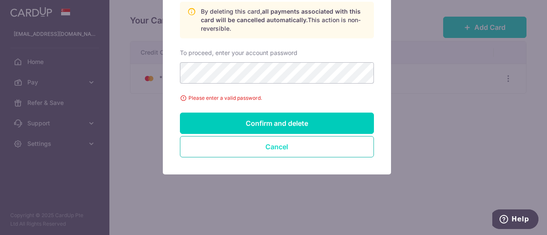
click at [265, 151] on button "Cancel" at bounding box center [277, 146] width 194 height 21
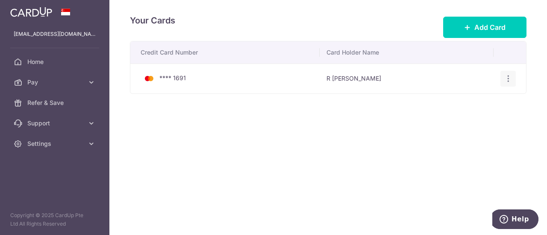
click at [510, 74] on icon "button" at bounding box center [508, 78] width 9 height 9
click at [450, 126] on span "Delete" at bounding box center [479, 123] width 58 height 10
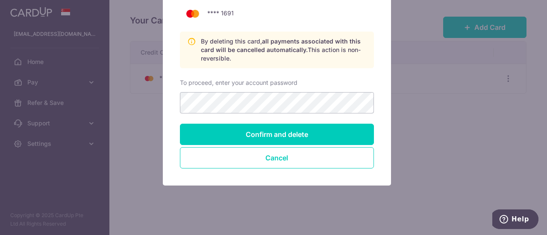
scroll to position [105, 0]
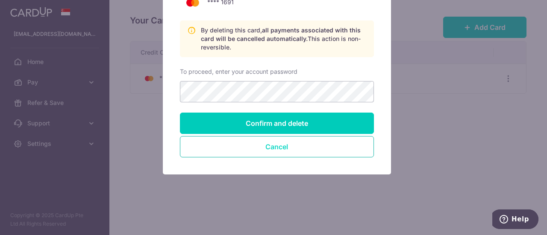
click at [297, 146] on button "Cancel" at bounding box center [277, 146] width 194 height 21
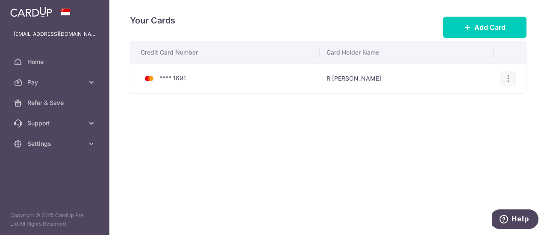
click at [508, 81] on icon "button" at bounding box center [508, 78] width 9 height 9
click at [463, 104] on span "View/Edit" at bounding box center [479, 102] width 58 height 10
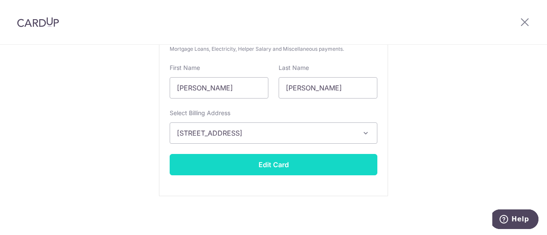
click at [265, 164] on button "Edit Card" at bounding box center [274, 164] width 208 height 21
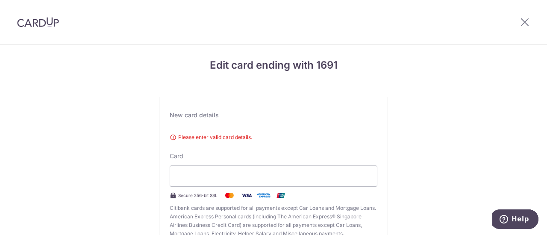
scroll to position [189, 0]
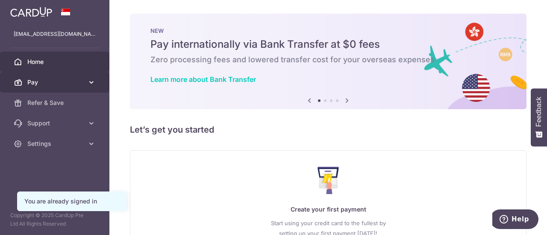
click at [85, 84] on link "Pay" at bounding box center [54, 82] width 109 height 21
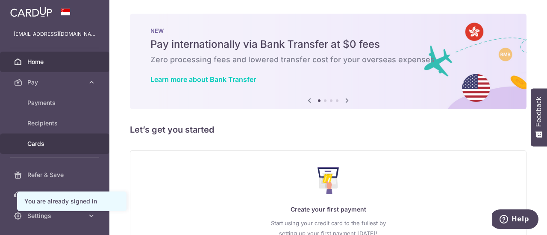
click at [65, 146] on span "Cards" at bounding box center [55, 144] width 56 height 9
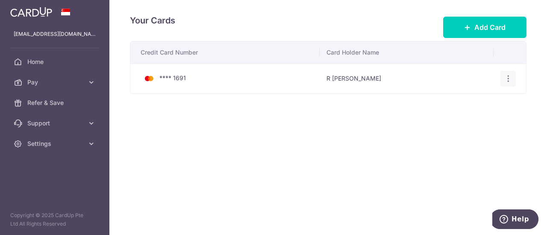
click at [511, 76] on icon "button" at bounding box center [508, 78] width 9 height 9
click at [488, 120] on span "Delete" at bounding box center [479, 123] width 58 height 10
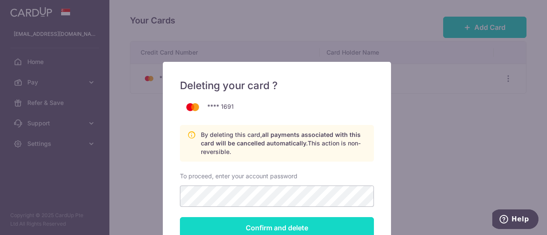
click at [299, 226] on input "Confirm and delete" at bounding box center [277, 228] width 194 height 21
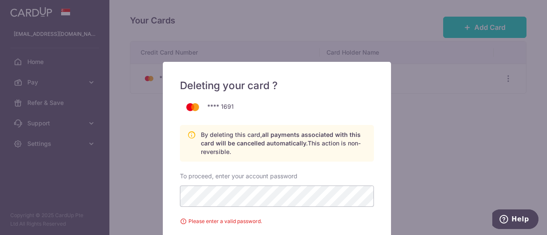
scroll to position [123, 0]
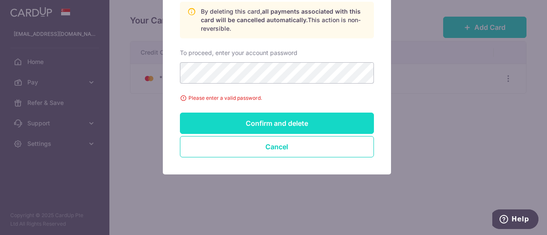
click at [296, 121] on input "Confirm and delete" at bounding box center [277, 123] width 194 height 21
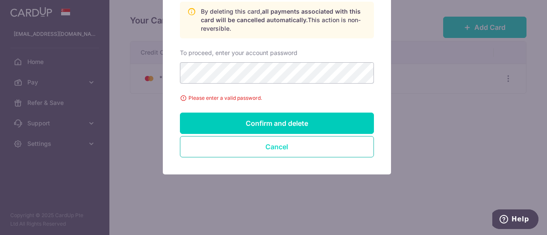
click at [258, 144] on button "Cancel" at bounding box center [277, 146] width 194 height 21
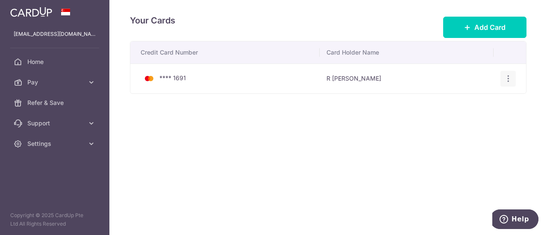
click at [510, 79] on icon "button" at bounding box center [508, 78] width 9 height 9
click at [155, 146] on div "Credit Card Number Card Holder Name **** 1691 R Jeevan Raj View/Edit Delete" at bounding box center [328, 94] width 397 height 107
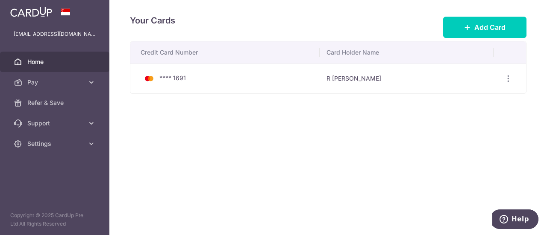
click at [86, 62] on link "Home" at bounding box center [54, 62] width 109 height 21
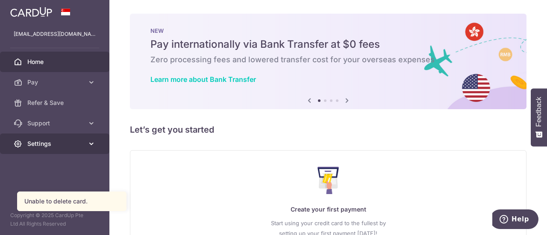
click at [50, 145] on span "Settings" at bounding box center [55, 144] width 56 height 9
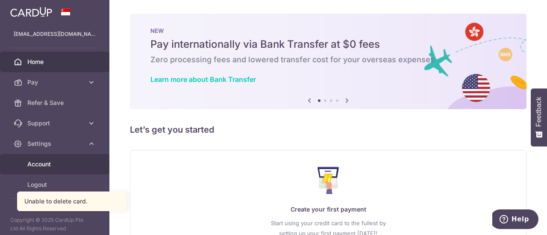
click at [62, 161] on span "Account" at bounding box center [55, 164] width 56 height 9
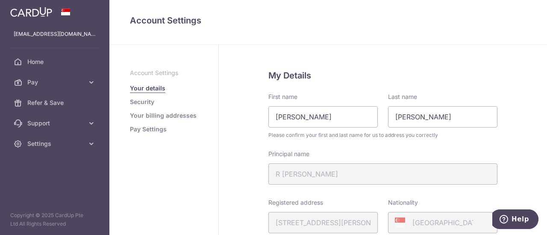
scroll to position [185, 0]
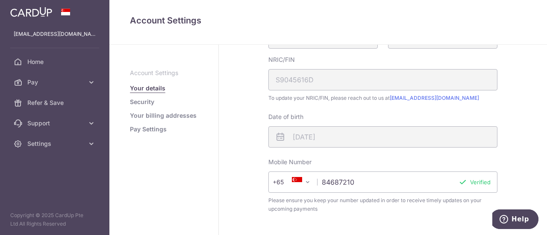
click at [144, 111] on ul "Account Settings Your details Security Your billing addresses Pay Settings" at bounding box center [164, 101] width 68 height 65
click at [145, 115] on link "Your billing addresses" at bounding box center [163, 116] width 67 height 9
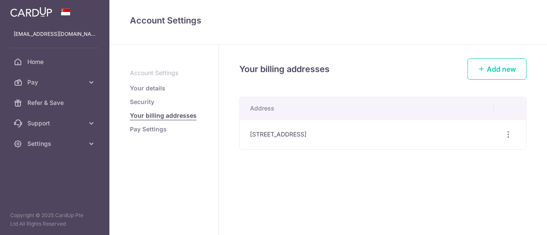
click at [147, 127] on link "Pay Settings" at bounding box center [148, 129] width 37 height 9
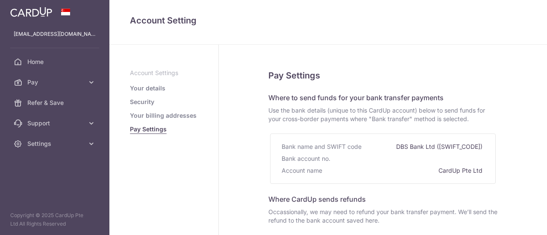
select select
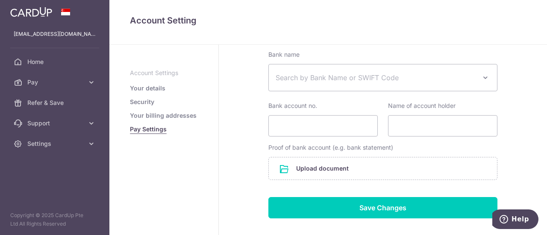
click at [186, 113] on link "Your billing addresses" at bounding box center [163, 116] width 67 height 9
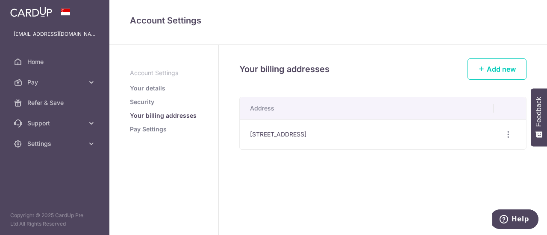
click at [144, 106] on ul "Account Settings Your details Security Your billing addresses Pay Settings" at bounding box center [164, 101] width 68 height 65
click at [147, 103] on link "Security" at bounding box center [142, 102] width 24 height 9
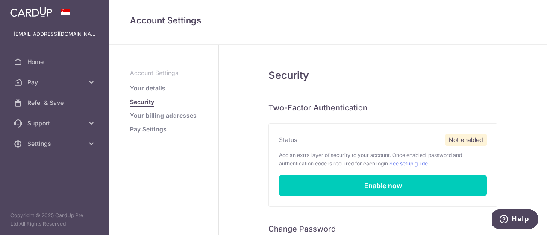
click at [151, 91] on link "Your details" at bounding box center [147, 88] width 35 height 9
